Goal: Task Accomplishment & Management: Use online tool/utility

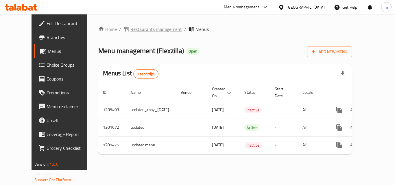
click at [142, 28] on span "Restaurants management" at bounding box center [155, 29] width 51 height 7
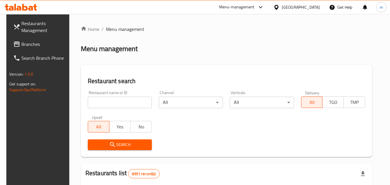
click at [118, 103] on input "search" at bounding box center [120, 103] width 64 height 12
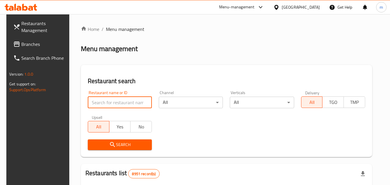
paste input "668704"
type input "668704"
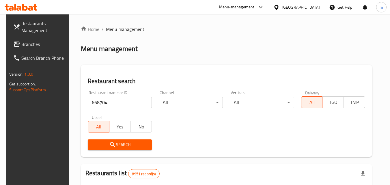
click at [117, 147] on span "Search" at bounding box center [119, 144] width 55 height 7
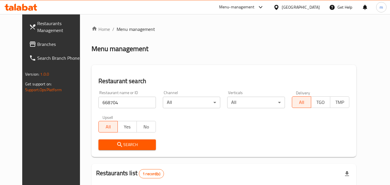
click at [282, 5] on div at bounding box center [278, 7] width 8 height 6
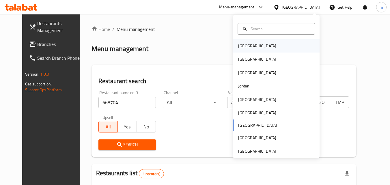
click at [250, 45] on div "[GEOGRAPHIC_DATA]" at bounding box center [257, 45] width 47 height 13
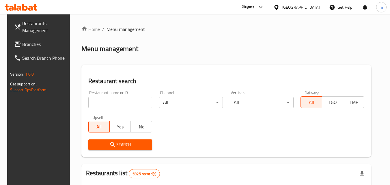
click at [22, 44] on span "Branches" at bounding box center [45, 44] width 46 height 7
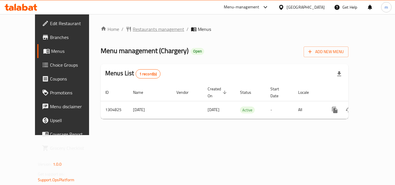
click at [134, 29] on span "Restaurants management" at bounding box center [158, 29] width 51 height 7
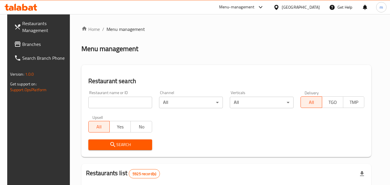
click at [115, 101] on input "search" at bounding box center [120, 103] width 64 height 12
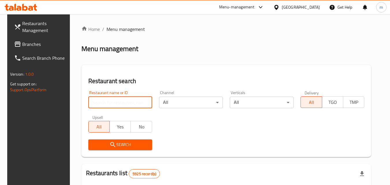
paste input "692727"
type input "692727"
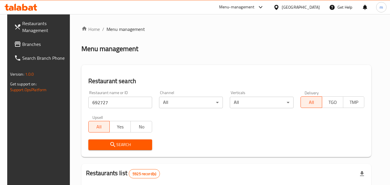
click at [119, 144] on span "Search" at bounding box center [120, 144] width 55 height 7
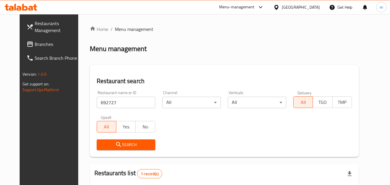
click at [308, 9] on div "[GEOGRAPHIC_DATA]" at bounding box center [301, 7] width 38 height 6
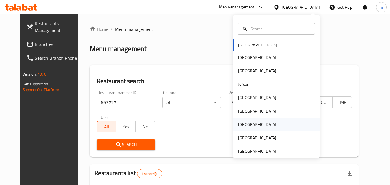
click at [246, 126] on div "[GEOGRAPHIC_DATA]" at bounding box center [257, 124] width 47 height 13
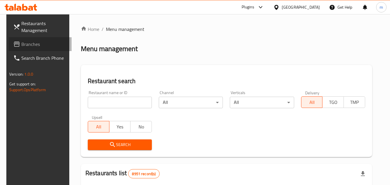
click at [28, 42] on span "Branches" at bounding box center [44, 44] width 46 height 7
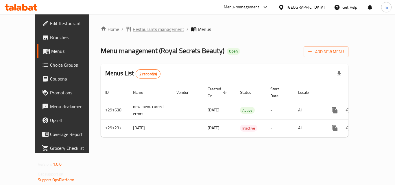
click at [141, 28] on span "Restaurants management" at bounding box center [158, 29] width 51 height 7
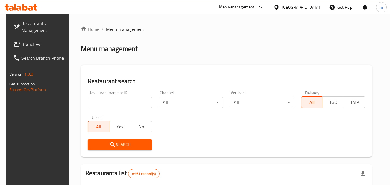
click at [34, 43] on span "Branches" at bounding box center [44, 44] width 46 height 7
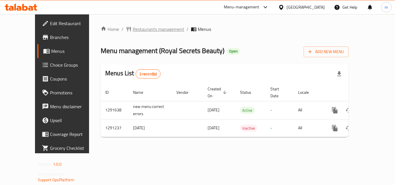
click at [133, 28] on span "Restaurants management" at bounding box center [158, 29] width 51 height 7
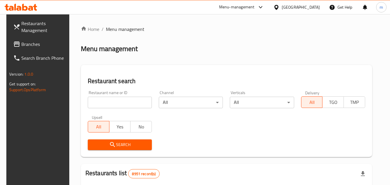
click at [116, 101] on input "search" at bounding box center [120, 103] width 64 height 12
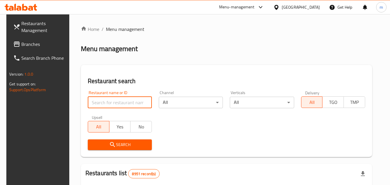
paste input "698502"
type input "698502"
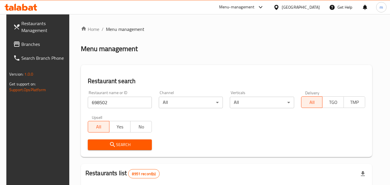
click at [117, 142] on span "Search" at bounding box center [119, 144] width 55 height 7
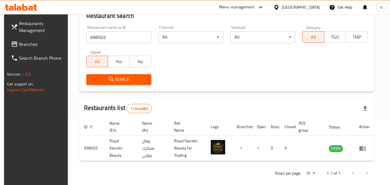
scroll to position [72, 0]
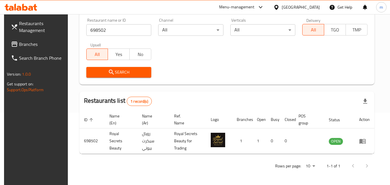
click at [144, 30] on input "698502" at bounding box center [118, 30] width 65 height 12
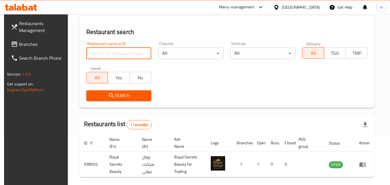
scroll to position [15, 0]
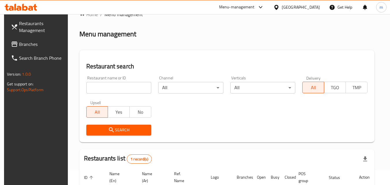
click at [282, 6] on div at bounding box center [278, 7] width 8 height 6
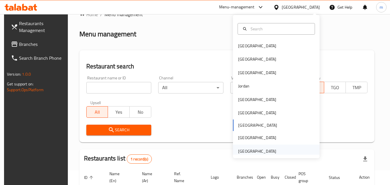
click at [250, 152] on div "[GEOGRAPHIC_DATA]" at bounding box center [257, 151] width 38 height 6
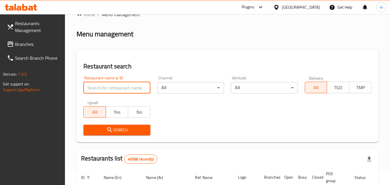
click at [108, 86] on input "search" at bounding box center [116, 88] width 67 height 12
paste input "670178"
type input "670178"
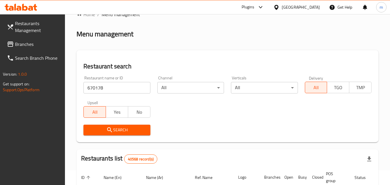
click at [126, 131] on span "Search" at bounding box center [116, 130] width 57 height 7
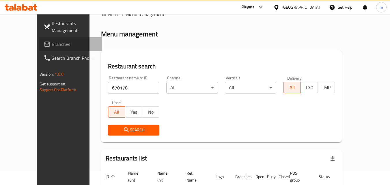
click at [52, 43] on span "Branches" at bounding box center [75, 44] width 46 height 7
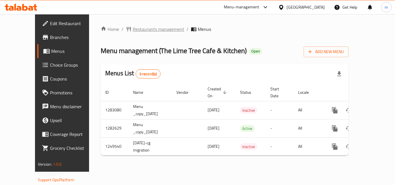
click at [133, 27] on span "Restaurants management" at bounding box center [158, 29] width 51 height 7
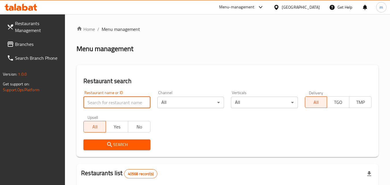
click at [117, 105] on input "search" at bounding box center [116, 103] width 67 height 12
paste input "643670"
type input "643670"
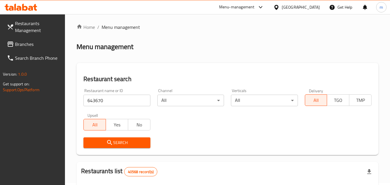
scroll to position [5, 0]
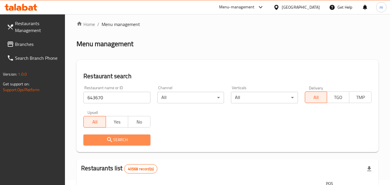
click at [121, 138] on span "Search" at bounding box center [116, 139] width 57 height 7
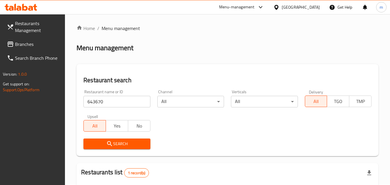
scroll to position [0, 0]
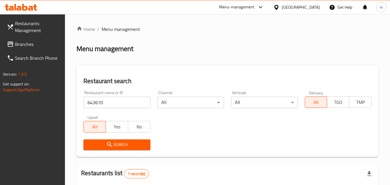
click at [301, 5] on div "[GEOGRAPHIC_DATA]" at bounding box center [301, 7] width 38 height 6
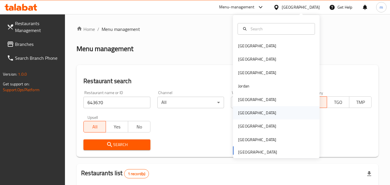
click at [247, 112] on div "Oman" at bounding box center [257, 112] width 47 height 13
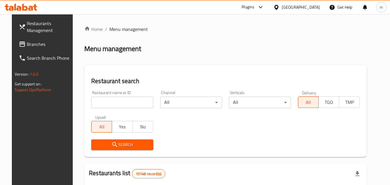
click at [133, 106] on input "search" at bounding box center [122, 103] width 62 height 12
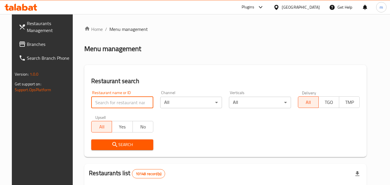
click at [39, 41] on span "Branches" at bounding box center [50, 44] width 46 height 7
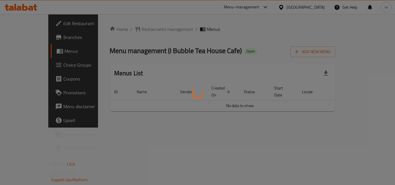
click at [116, 29] on div at bounding box center [197, 92] width 395 height 185
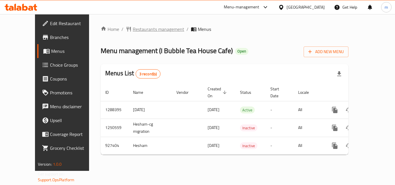
click at [133, 29] on span "Restaurants management" at bounding box center [158, 29] width 51 height 7
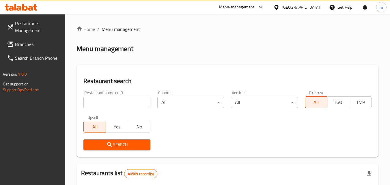
click at [127, 100] on input "search" at bounding box center [116, 103] width 67 height 12
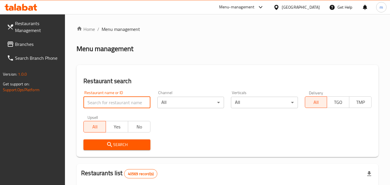
paste input "658825"
type input "658825"
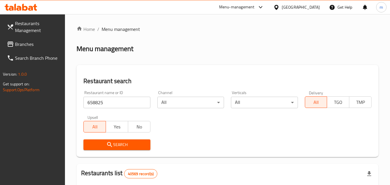
click at [120, 146] on span "Search" at bounding box center [116, 144] width 57 height 7
click at [31, 46] on span "Branches" at bounding box center [38, 44] width 46 height 7
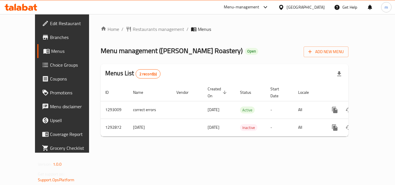
click at [133, 29] on span "Restaurants management" at bounding box center [158, 29] width 51 height 7
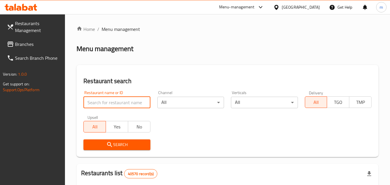
click at [115, 103] on input "search" at bounding box center [116, 103] width 67 height 12
paste input "699221"
type input "699221"
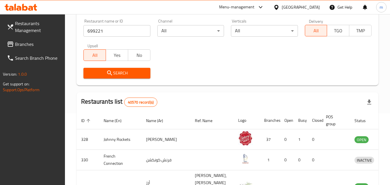
scroll to position [87, 0]
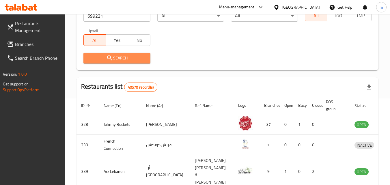
click at [138, 62] on button "Search" at bounding box center [116, 58] width 67 height 11
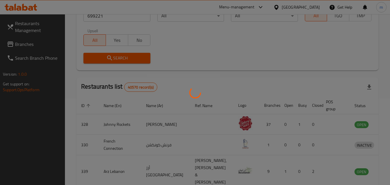
scroll to position [72, 0]
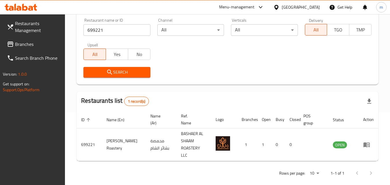
click at [34, 45] on span "Branches" at bounding box center [38, 44] width 46 height 7
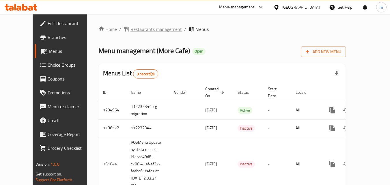
click at [135, 30] on span "Restaurants management" at bounding box center [156, 29] width 51 height 7
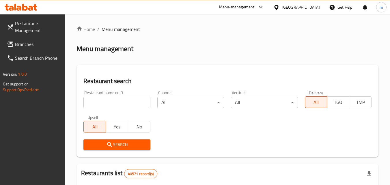
click at [112, 103] on div at bounding box center [195, 92] width 390 height 185
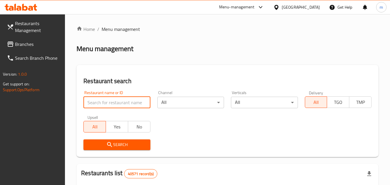
click at [112, 103] on input "search" at bounding box center [116, 103] width 67 height 12
paste input "649067"
type input "649067"
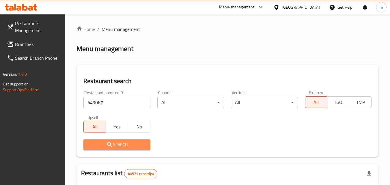
click at [126, 146] on span "Search" at bounding box center [116, 144] width 57 height 7
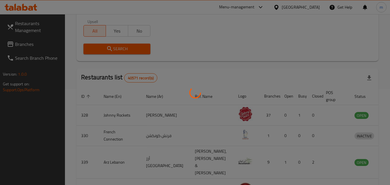
scroll to position [68, 0]
